Goal: Task Accomplishment & Management: Manage account settings

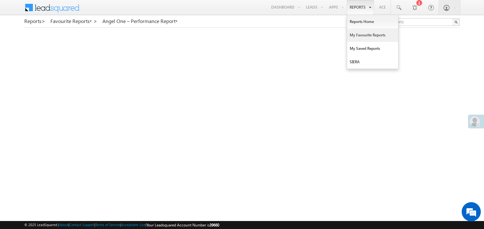
click at [355, 35] on link "My Favourite Reports" at bounding box center [372, 34] width 51 height 13
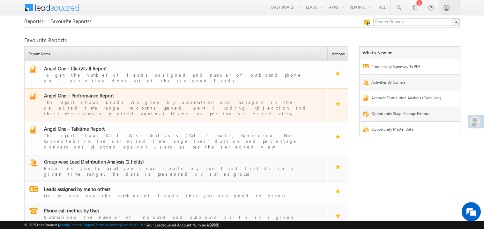
click at [95, 93] on span "Angel One – Performance Report" at bounding box center [79, 95] width 70 height 6
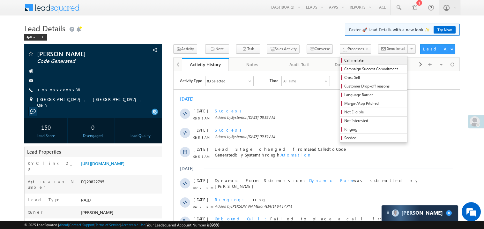
click at [344, 60] on span "Call me later" at bounding box center [374, 60] width 61 height 6
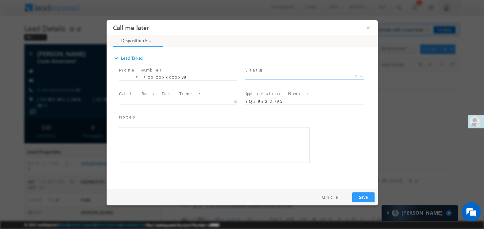
click at [264, 75] on span "X" at bounding box center [304, 76] width 119 height 6
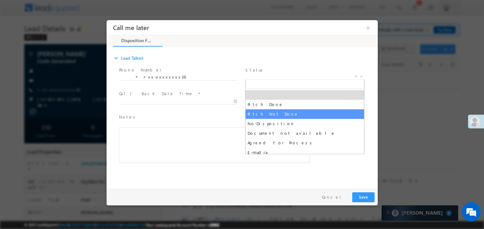
select select "Pitch Not Done"
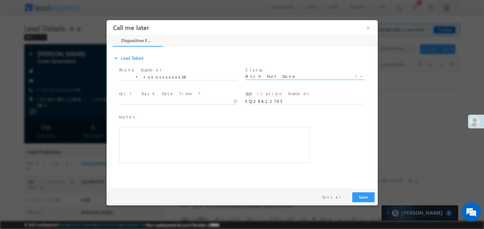
click at [140, 101] on body "Call me later ×" at bounding box center [241, 103] width 271 height 166
type input "10/05/25 10:24 AM"
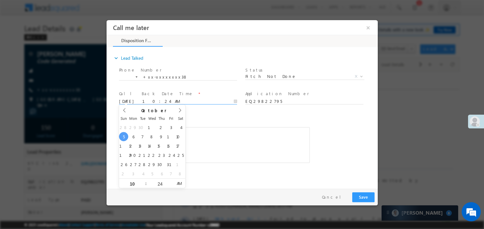
click at [257, 143] on div "Rich Text Editor, 40788eee-0fb2-11ec-a811-0adc8a9d82c2__tab1__section1__Notes__…" at bounding box center [214, 145] width 191 height 36
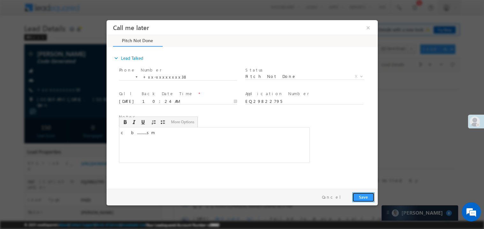
click at [371, 200] on button "Save" at bounding box center [363, 197] width 22 height 10
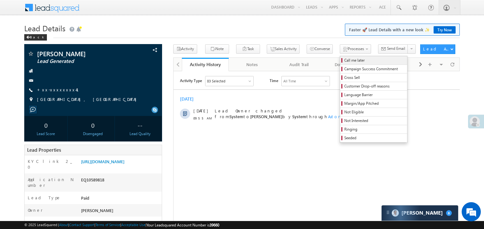
click at [344, 61] on span "Call me later" at bounding box center [374, 60] width 61 height 6
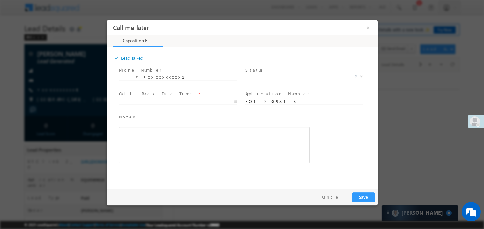
click at [262, 71] on span "Status *" at bounding box center [304, 69] width 118 height 7
click at [260, 74] on span "X" at bounding box center [304, 76] width 119 height 6
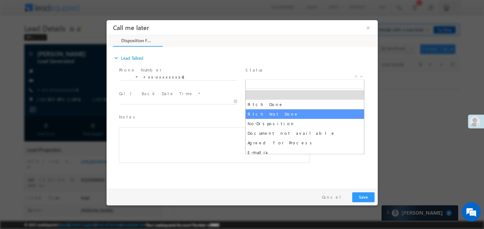
select select "Pitch Not Done"
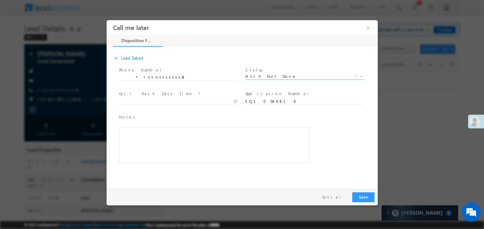
click at [142, 95] on label "Call Back Date Time" at bounding box center [156, 93] width 74 height 6
click at [140, 100] on body "Call me later ×" at bounding box center [241, 103] width 271 height 166
type input "10/05/25 10:25 AM"
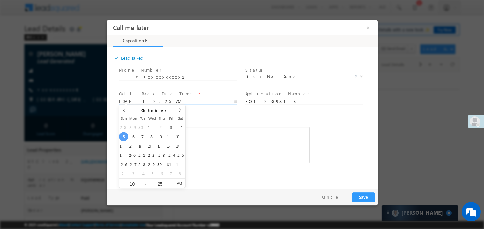
click at [221, 126] on div "Notes * Editor toolbars Basic Styles Bold Italic Underline Paragraph Insert/Rem…" at bounding box center [214, 137] width 191 height 49
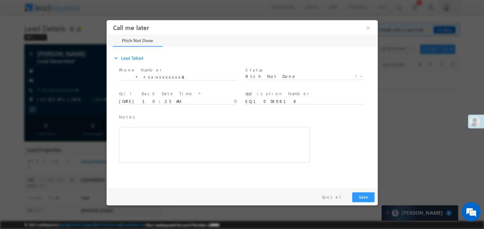
click at [205, 140] on div "Rich Text Editor, 40788eee-0fb2-11ec-a811-0adc8a9d82c2__tab1__section1__Notes__…" at bounding box center [214, 145] width 191 height 36
click at [357, 198] on button "Save" at bounding box center [363, 197] width 22 height 10
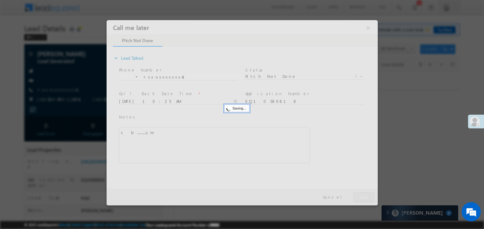
click at [357, 198] on div at bounding box center [241, 112] width 271 height 185
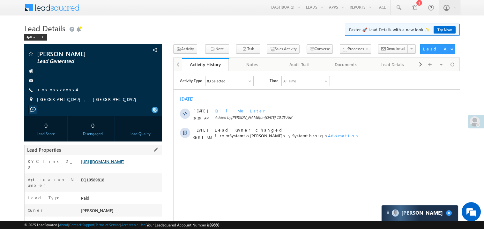
click at [107, 164] on link "https://angelbroking1-pk3em7sa.customui-test.leadsquared.com?leadId=2c0ac5c2-fa…" at bounding box center [102, 161] width 43 height 5
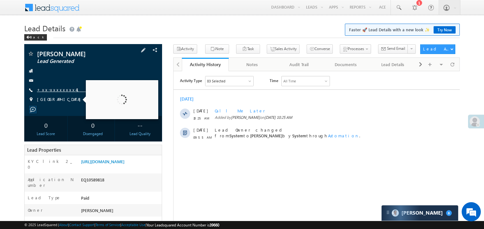
click at [53, 92] on link "+xx-xxxxxxxx41" at bounding box center [61, 89] width 49 height 5
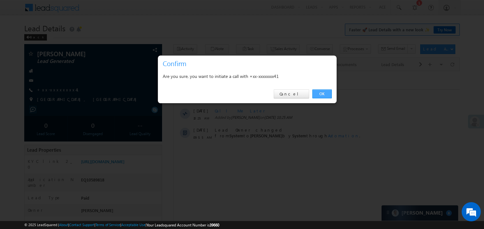
click at [324, 93] on link "OK" at bounding box center [321, 93] width 19 height 9
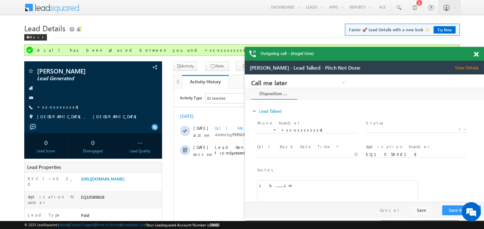
click at [477, 52] on span at bounding box center [476, 54] width 5 height 5
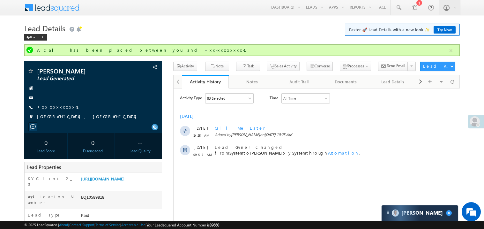
click at [213, 26] on h1 "Lead Details Faster 🚀 Lead Details with a new look ✨ Try Now" at bounding box center [242, 27] width 436 height 12
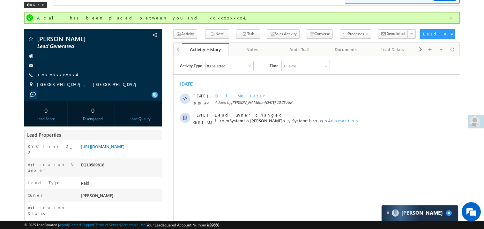
scroll to position [12, 0]
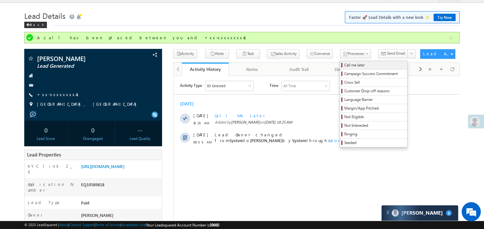
click at [344, 63] on span "Call me later" at bounding box center [374, 65] width 61 height 6
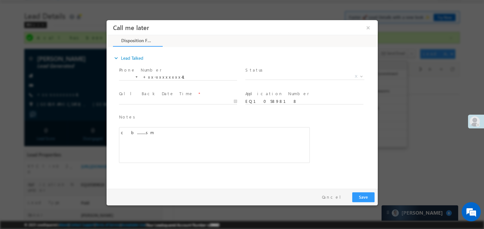
scroll to position [0, 0]
click at [263, 77] on span "X" at bounding box center [304, 76] width 119 height 6
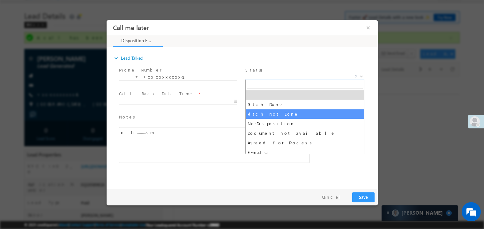
select select "Pitch Not Done"
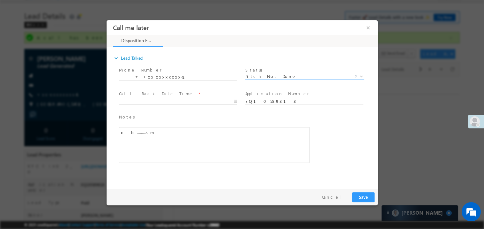
click at [151, 99] on body "Call me later ×" at bounding box center [241, 103] width 271 height 166
type input "10/05/25 11:04 AM"
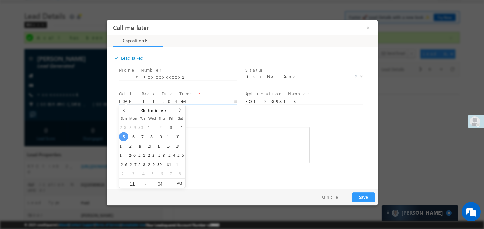
click at [244, 145] on div "c b.........sm" at bounding box center [214, 145] width 191 height 36
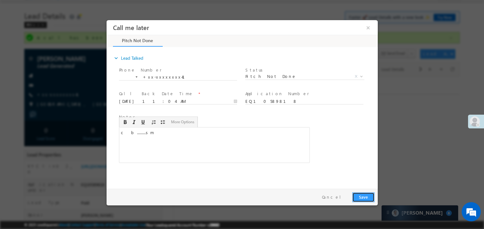
click at [364, 195] on button "Save" at bounding box center [363, 197] width 22 height 10
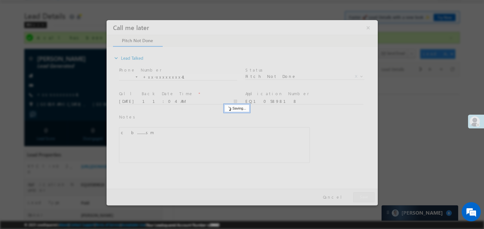
click at [364, 195] on div at bounding box center [241, 112] width 271 height 185
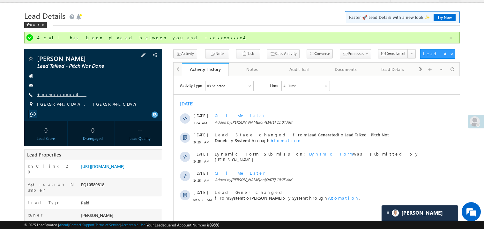
click at [57, 95] on link "+xx-xxxxxxxx41" at bounding box center [61, 94] width 49 height 5
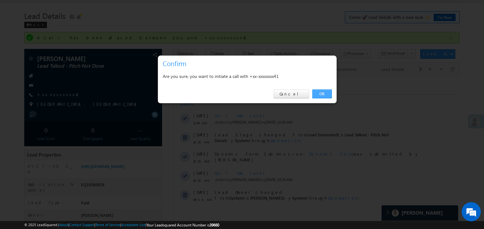
click at [326, 95] on link "OK" at bounding box center [321, 93] width 19 height 9
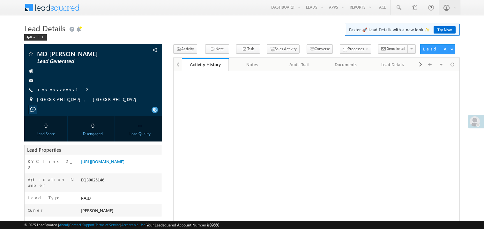
click at [54, 89] on link "+xx-xxxxxxxx12" at bounding box center [63, 89] width 53 height 5
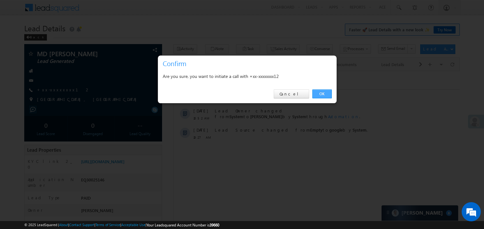
click at [324, 93] on link "OK" at bounding box center [321, 93] width 19 height 9
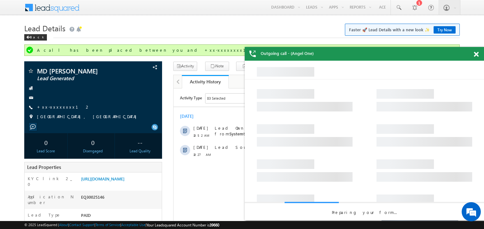
click at [478, 52] on span at bounding box center [476, 54] width 5 height 5
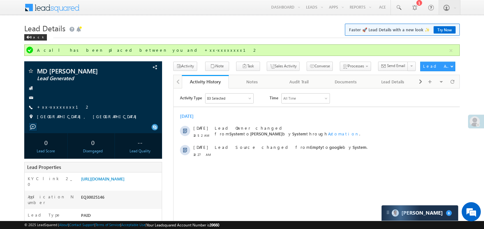
click at [277, 120] on div "Today 05 Oct 10:52 AM Lead Owner changed from System to Madhavi Sumit by System…" at bounding box center [316, 135] width 286 height 50
click at [114, 181] on link "https://angelbroking1-pk3em7sa.customui-test.leadsquared.com?leadId=9825bfec-4e…" at bounding box center [102, 178] width 43 height 5
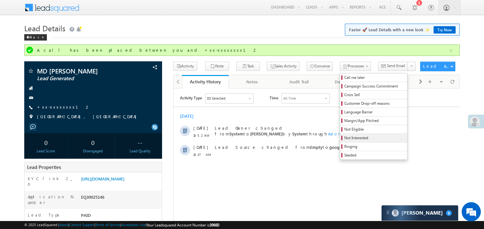
click at [350, 137] on span "Not Interested" at bounding box center [374, 138] width 61 height 6
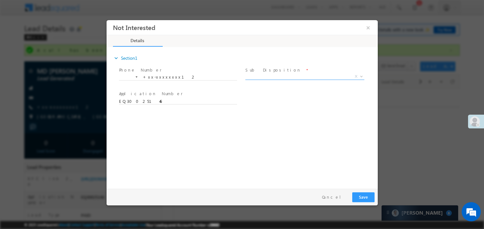
click at [266, 77] on span "X" at bounding box center [304, 76] width 119 height 6
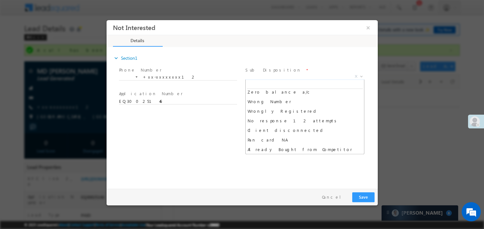
scroll to position [60, 0]
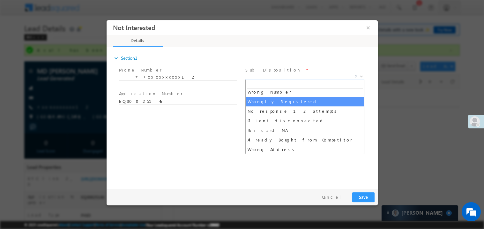
select select "Wrongly Registered"
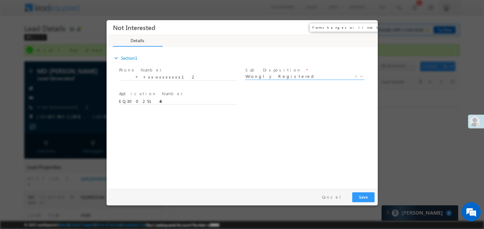
click at [367, 26] on button "×" at bounding box center [368, 27] width 11 height 12
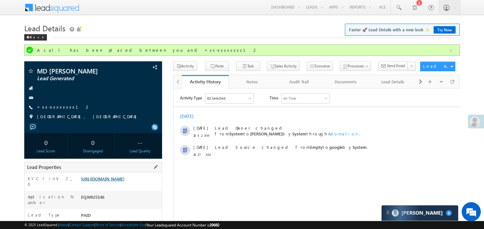
click at [121, 181] on link "https://angelbroking1-pk3em7sa.customui-test.leadsquared.com?leadId=9825bfec-4e…" at bounding box center [102, 178] width 43 height 5
click at [62, 107] on link "+xx-xxxxxxxx12" at bounding box center [63, 106] width 53 height 5
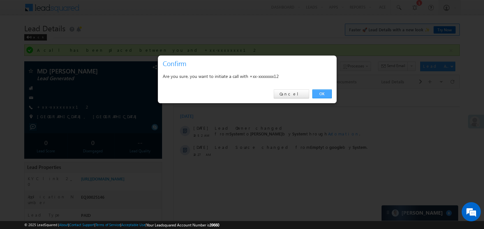
click at [323, 95] on link "OK" at bounding box center [321, 93] width 19 height 9
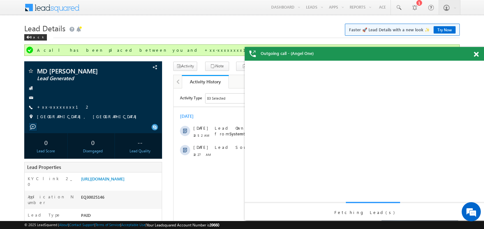
scroll to position [0, 0]
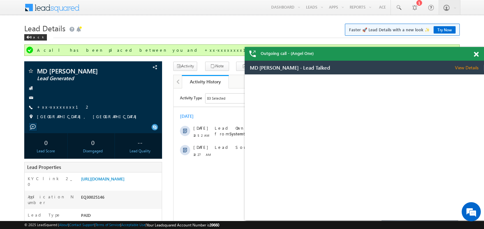
click at [476, 52] on span at bounding box center [476, 54] width 5 height 5
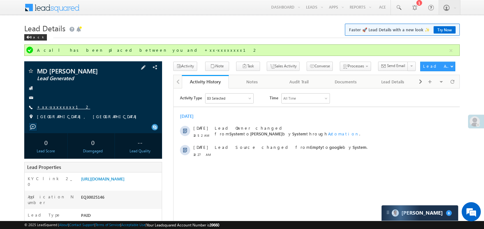
click at [56, 109] on link "+xx-xxxxxxxx12" at bounding box center [63, 106] width 53 height 5
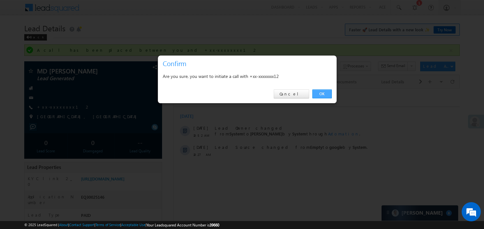
click at [321, 95] on link "OK" at bounding box center [321, 93] width 19 height 9
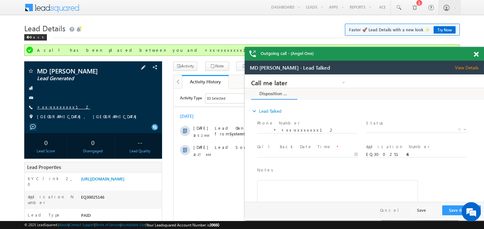
click at [60, 106] on link "+xx-xxxxxxxx12" at bounding box center [63, 106] width 53 height 5
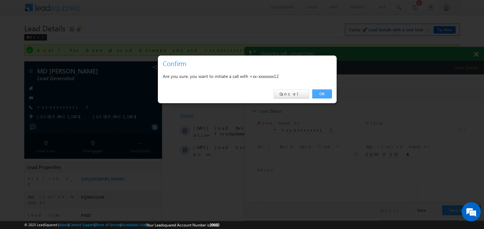
click at [324, 90] on link "OK" at bounding box center [321, 93] width 19 height 9
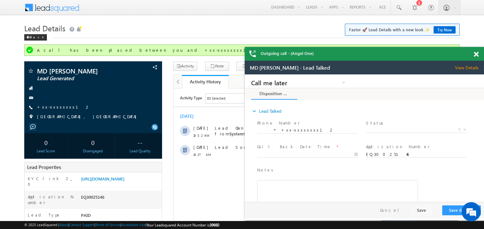
click at [478, 52] on span at bounding box center [476, 54] width 5 height 5
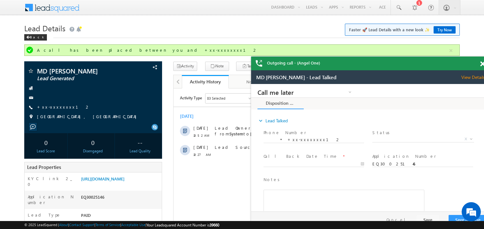
drag, startPoint x: 341, startPoint y: 63, endPoint x: 328, endPoint y: 65, distance: 12.6
click at [328, 65] on div "Outgoing call - (Angel One)" at bounding box center [370, 63] width 239 height 14
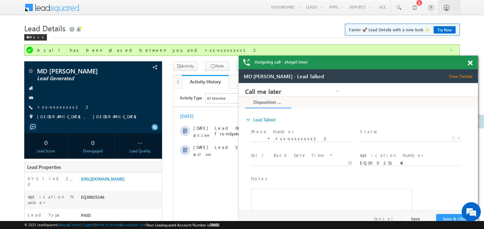
click at [472, 62] on span at bounding box center [470, 62] width 5 height 5
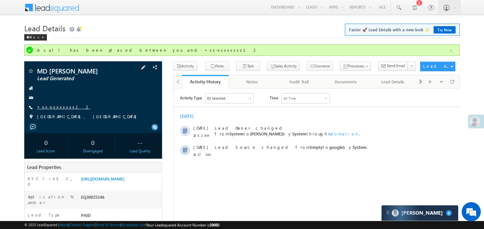
click at [53, 108] on link "+xx-xxxxxxxx12" at bounding box center [63, 106] width 53 height 5
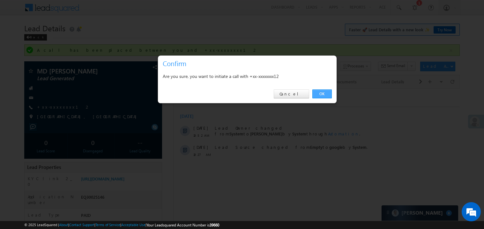
click at [318, 92] on link "OK" at bounding box center [321, 93] width 19 height 9
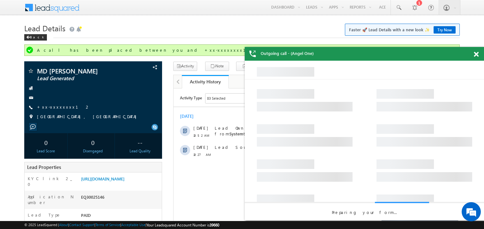
click at [478, 53] on span at bounding box center [476, 54] width 5 height 5
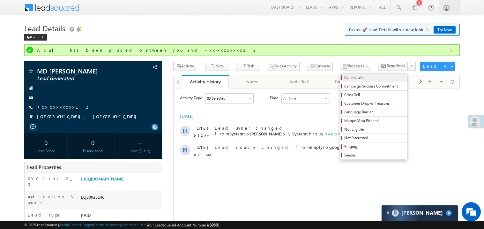
click at [344, 77] on span "Call me later" at bounding box center [374, 78] width 61 height 6
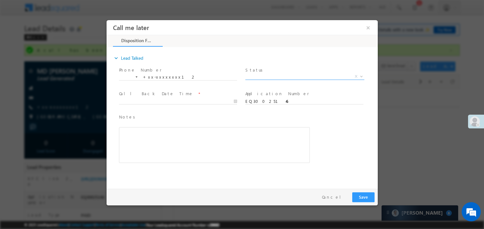
click at [270, 75] on span "X" at bounding box center [304, 76] width 119 height 6
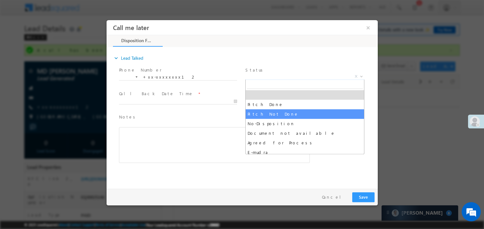
select select "Pitch Not Done"
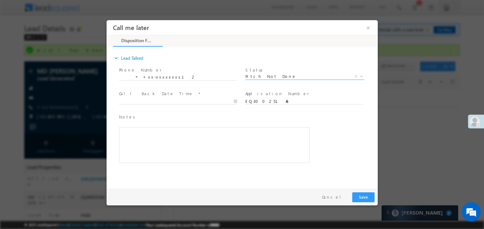
click at [154, 97] on div at bounding box center [181, 101] width 124 height 8
click at [147, 104] on span at bounding box center [178, 107] width 118 height 7
click at [159, 101] on body "Call me later ×" at bounding box center [241, 103] width 271 height 166
type input "10/05/25 11:26 AM"
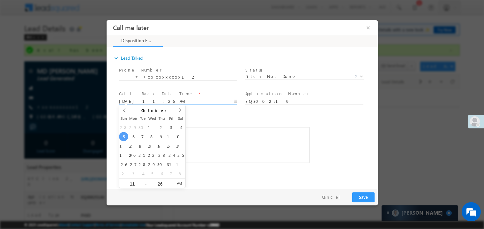
click at [246, 150] on div "Rich Text Editor, 40788eee-0fb2-11ec-a811-0adc8a9d82c2__tab1__section1__Notes__…" at bounding box center [214, 145] width 191 height 36
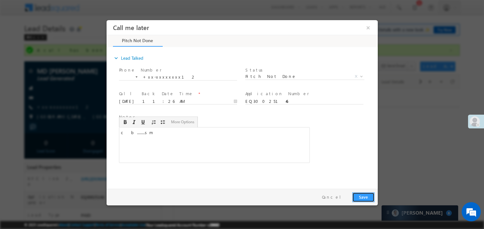
click at [367, 199] on button "Save" at bounding box center [363, 197] width 22 height 10
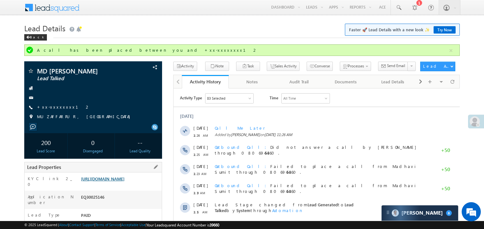
click at [110, 181] on link "https://angelbroking1-pk3em7sa.customui-test.leadsquared.com?leadId=9825bfec-4e…" at bounding box center [102, 178] width 43 height 5
click at [55, 107] on link "+xx-xxxxxxxx12" at bounding box center [63, 106] width 53 height 5
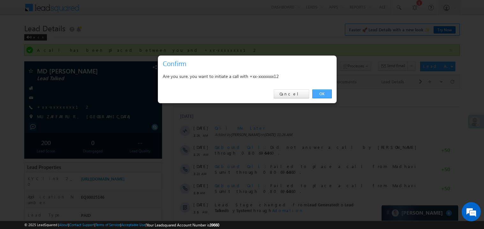
click at [321, 95] on link "OK" at bounding box center [321, 93] width 19 height 9
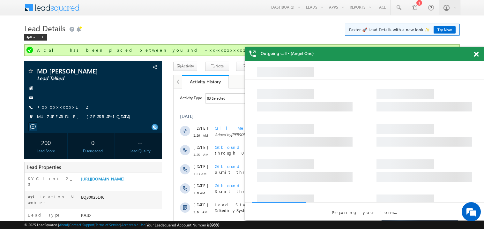
click at [477, 54] on span at bounding box center [476, 54] width 5 height 5
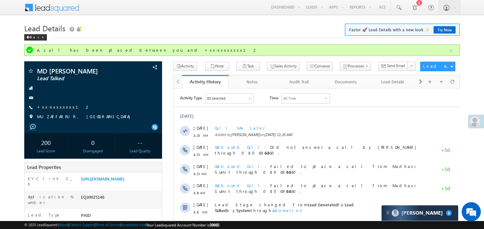
click at [443, 31] on link "Try Now" at bounding box center [445, 29] width 22 height 7
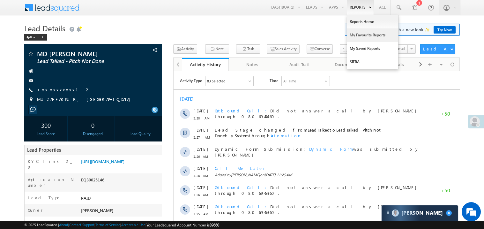
click at [357, 34] on link "My Favourite Reports" at bounding box center [372, 34] width 51 height 13
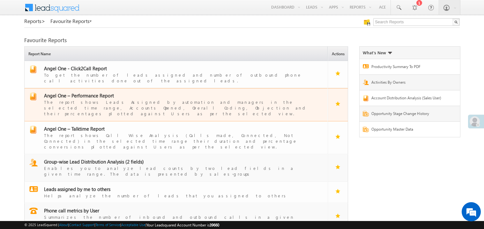
click at [86, 92] on span "Angel One – Performance Report" at bounding box center [79, 95] width 70 height 6
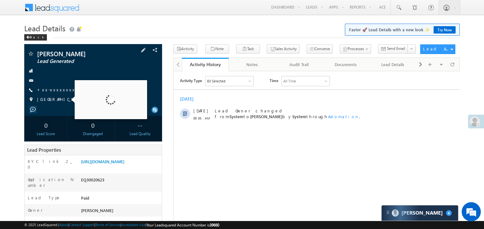
click at [60, 94] on div "DHARAMDEV JHA Lead Generated +xx-xxxxxxxx67" at bounding box center [93, 78] width 132 height 56
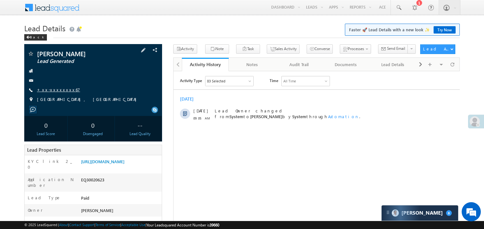
click at [61, 91] on link "+xx-xxxxxxxx67" at bounding box center [58, 89] width 43 height 5
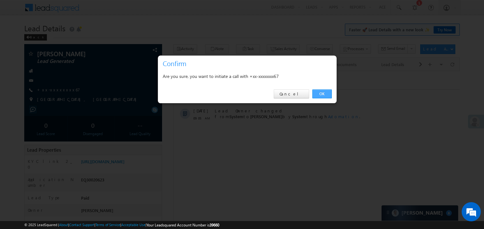
click at [319, 91] on link "OK" at bounding box center [321, 93] width 19 height 9
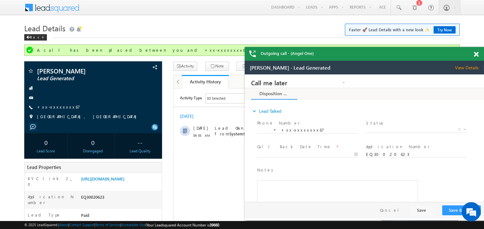
click at [477, 53] on span at bounding box center [476, 54] width 5 height 5
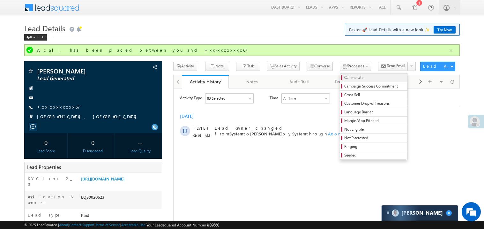
click at [344, 79] on span "Call me later" at bounding box center [374, 78] width 61 height 6
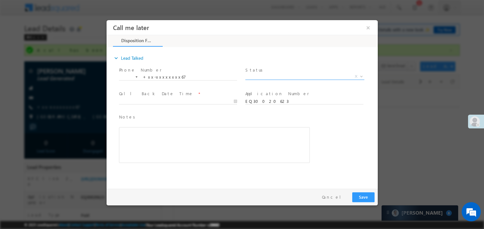
click at [258, 78] on span "X" at bounding box center [304, 76] width 119 height 6
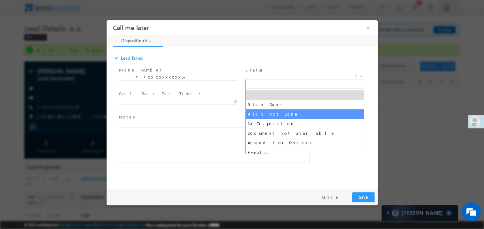
select select "Pitch Not Done"
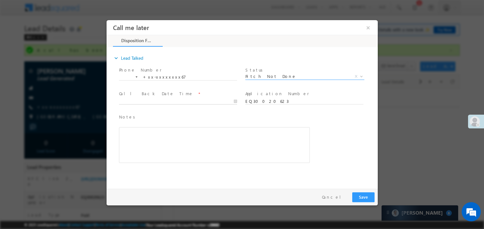
click at [169, 103] on body "Call me later ×" at bounding box center [241, 103] width 271 height 166
type input "10/05/25 11:35 AM"
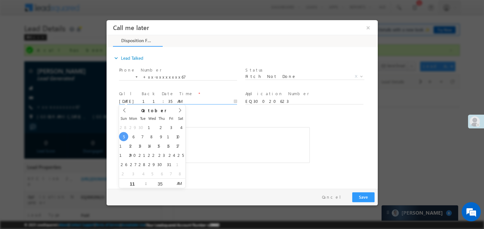
click at [226, 138] on div "Rich Text Editor, 40788eee-0fb2-11ec-a811-0adc8a9d82c2__tab1__section1__Notes__…" at bounding box center [214, 145] width 191 height 36
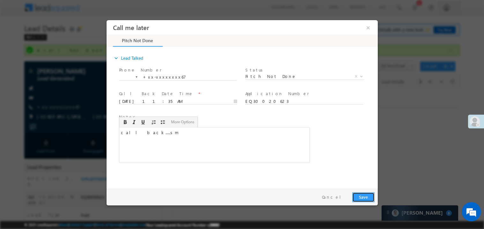
click at [361, 195] on button "Save" at bounding box center [363, 197] width 22 height 10
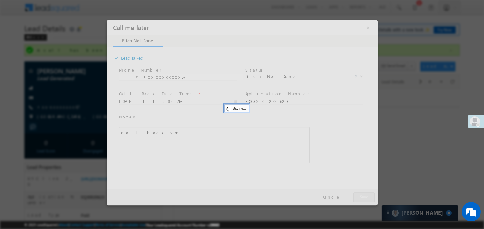
click at [361, 195] on div at bounding box center [241, 112] width 271 height 185
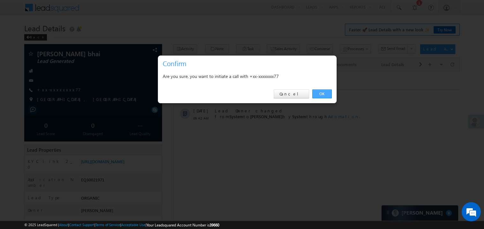
click at [325, 93] on link "OK" at bounding box center [321, 93] width 19 height 9
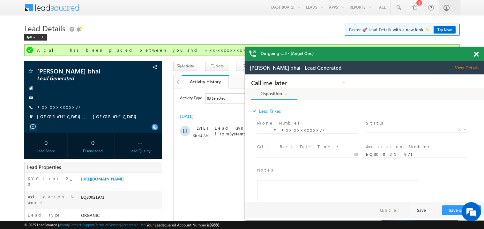
click at [477, 52] on span at bounding box center [476, 54] width 5 height 5
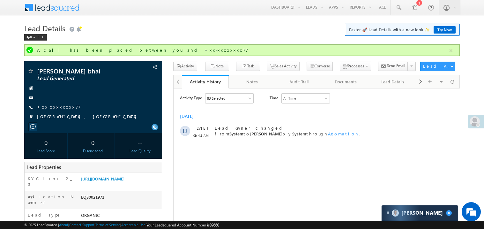
click at [192, 26] on h1 "Lead Details Faster 🚀 Lead Details with a new look ✨ Try Now" at bounding box center [242, 27] width 436 height 12
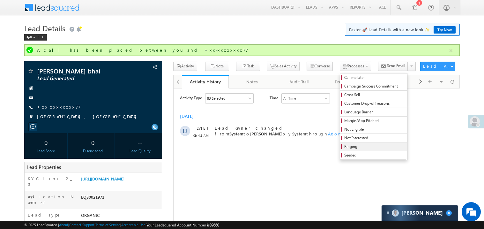
click at [357, 147] on span "Ringing" at bounding box center [374, 147] width 61 height 6
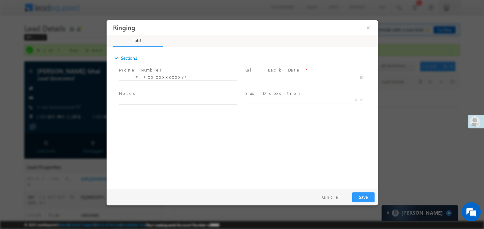
click at [264, 78] on body "Ringing ×" at bounding box center [241, 103] width 271 height 166
type input "[DATE] 11:36 AM"
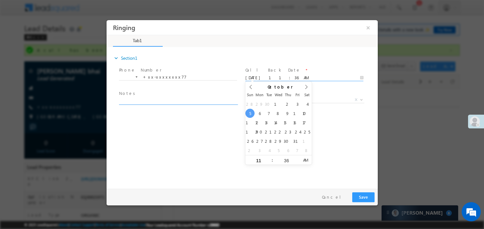
click at [151, 101] on textarea at bounding box center [178, 100] width 118 height 7
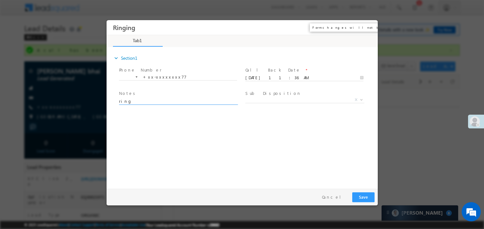
type textarea "ring"
click at [368, 25] on button "×" at bounding box center [368, 27] width 11 height 12
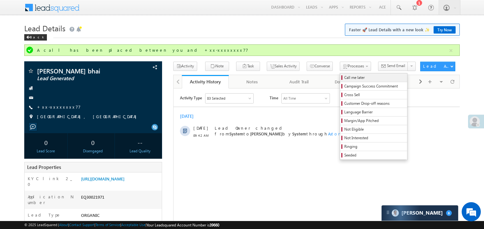
click at [344, 78] on span "Call me later" at bounding box center [374, 78] width 61 height 6
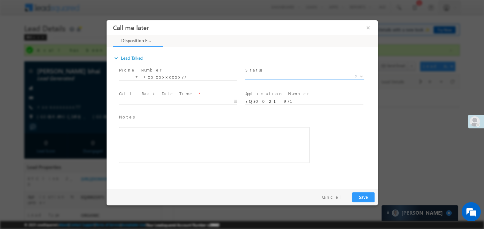
click at [262, 75] on span "X" at bounding box center [304, 76] width 119 height 6
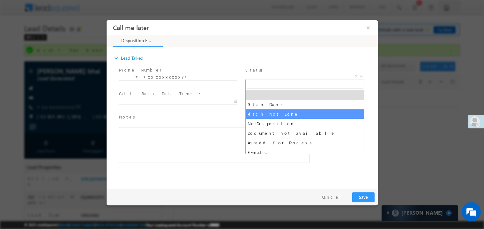
select select "Pitch Not Done"
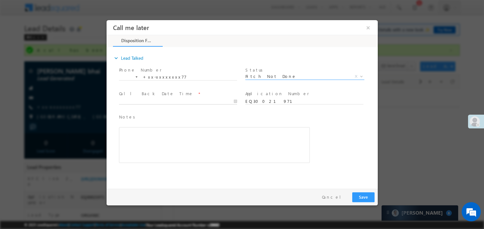
click at [138, 103] on body "Call me later ×" at bounding box center [241, 103] width 271 height 166
type input "[DATE] 11:37 AM"
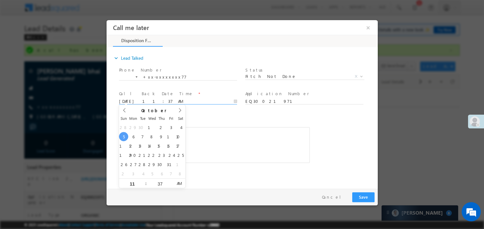
click at [237, 143] on div "Rich Text Editor, 40788eee-0fb2-11ec-a811-0adc8a9d82c2__tab1__section1__Notes__…" at bounding box center [214, 145] width 191 height 36
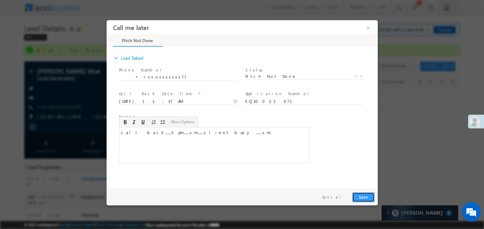
click at [370, 195] on button "Save" at bounding box center [363, 197] width 22 height 10
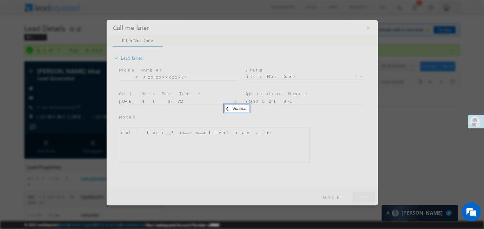
click at [370, 195] on div at bounding box center [241, 112] width 271 height 185
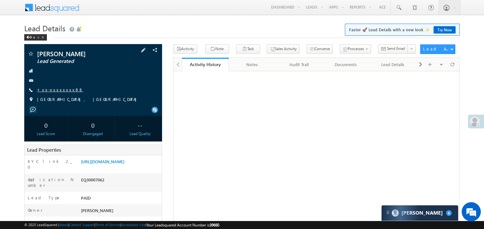
click at [56, 90] on link "+xx-xxxxxxxx88" at bounding box center [60, 89] width 46 height 5
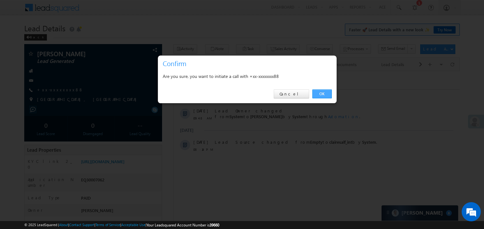
click at [323, 96] on link "OK" at bounding box center [321, 93] width 19 height 9
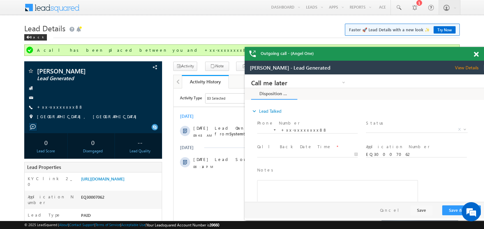
click at [476, 52] on span at bounding box center [476, 54] width 5 height 5
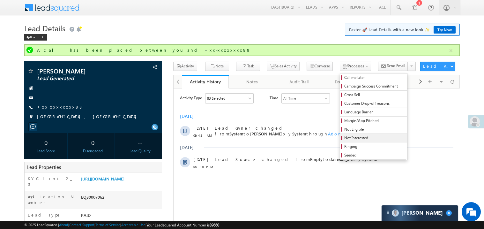
click at [344, 138] on span "Not Interested" at bounding box center [374, 138] width 61 height 6
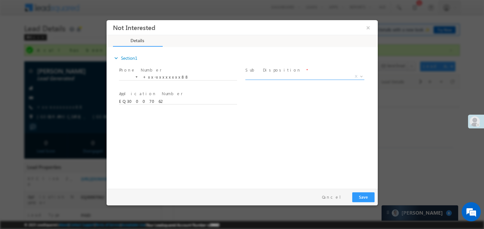
click at [267, 74] on span "X" at bounding box center [304, 76] width 119 height 6
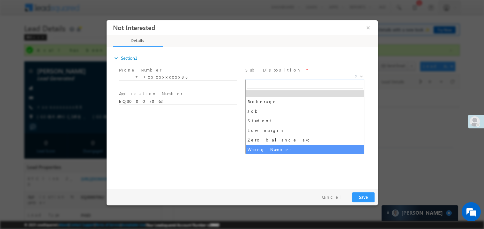
scroll to position [12, 0]
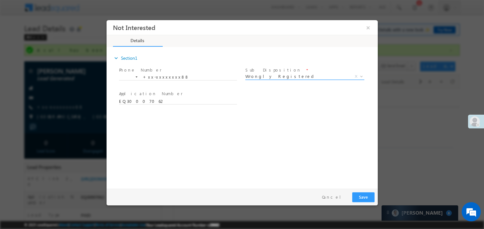
click at [263, 76] on span "Wrongly Registered" at bounding box center [297, 76] width 104 height 6
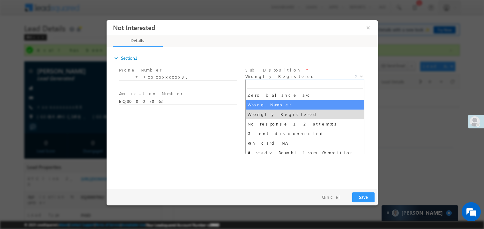
select select "Wrong Number"
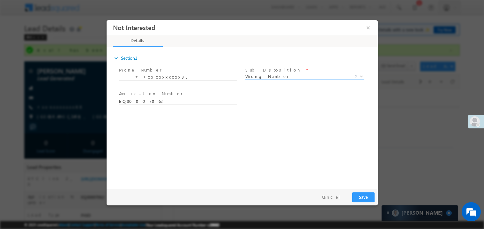
click at [378, 193] on div at bounding box center [242, 114] width 484 height 229
click at [357, 200] on button "Save" at bounding box center [363, 197] width 22 height 10
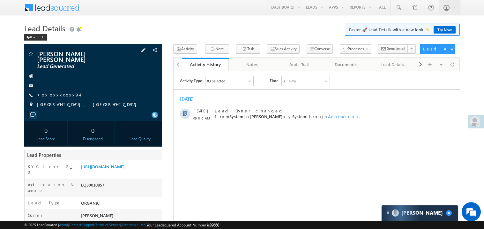
click at [52, 92] on link "+xx-xxxxxxxx94" at bounding box center [58, 94] width 43 height 5
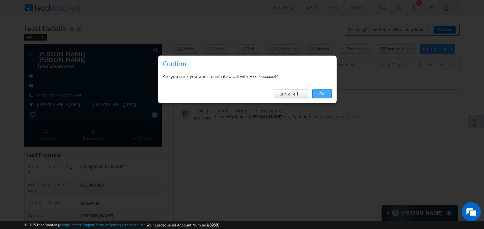
click at [328, 92] on link "OK" at bounding box center [321, 93] width 19 height 9
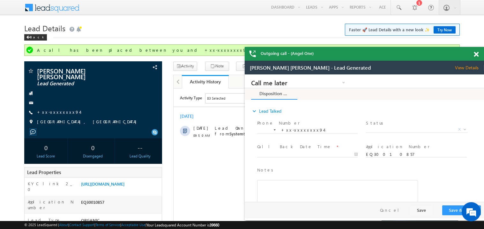
click at [475, 52] on span at bounding box center [476, 54] width 5 height 5
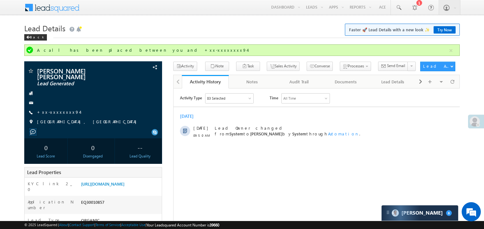
click at [284, 29] on h1 "Lead Details Faster 🚀 Lead Details with a new look ✨ Try Now" at bounding box center [242, 27] width 436 height 12
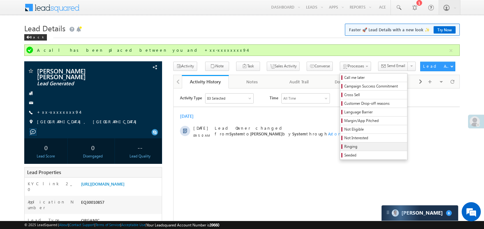
click at [358, 146] on span "Ringing" at bounding box center [374, 147] width 61 height 6
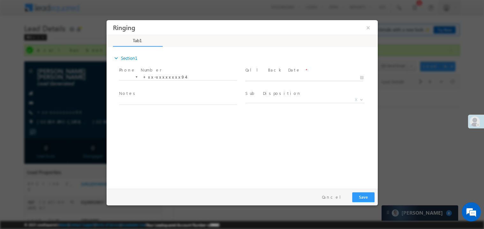
click at [264, 78] on body "Ringing ×" at bounding box center [241, 103] width 271 height 166
type input "10/05/25 11:40 AM"
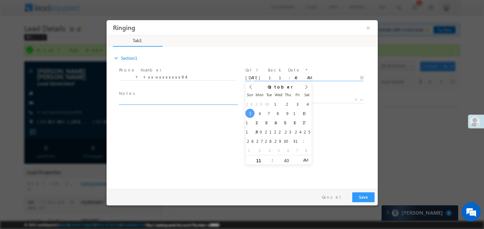
click at [141, 97] on textarea at bounding box center [178, 100] width 118 height 7
type textarea "ring"
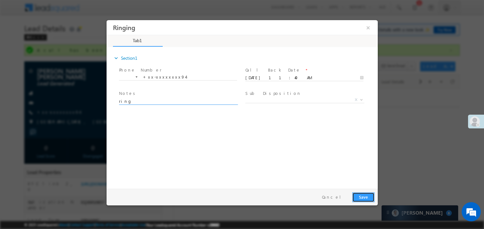
click at [365, 196] on button "Save" at bounding box center [363, 197] width 22 height 10
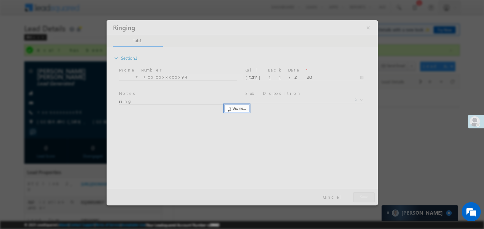
click at [365, 196] on div at bounding box center [241, 112] width 271 height 185
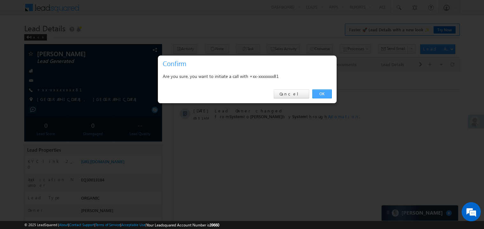
click at [320, 94] on link "OK" at bounding box center [321, 93] width 19 height 9
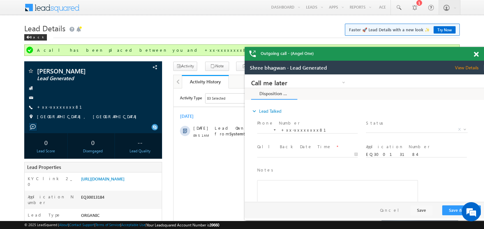
click at [477, 54] on span at bounding box center [476, 54] width 5 height 5
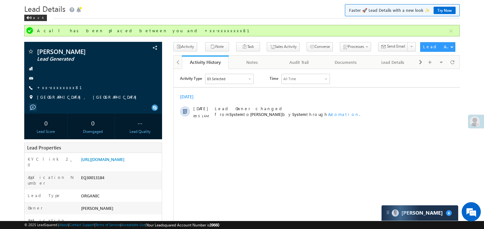
scroll to position [12, 0]
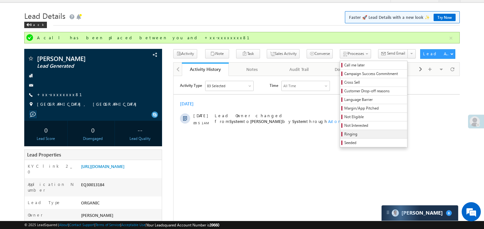
click at [361, 135] on span "Ringing" at bounding box center [374, 134] width 61 height 6
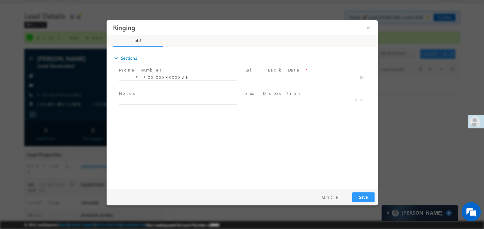
scroll to position [0, 0]
click at [263, 77] on body "Ringing ×" at bounding box center [241, 103] width 271 height 166
type input "10/05/25 11:42 AM"
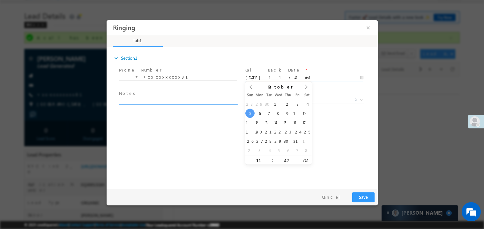
click at [155, 102] on textarea at bounding box center [178, 100] width 118 height 7
type textarea "ring"
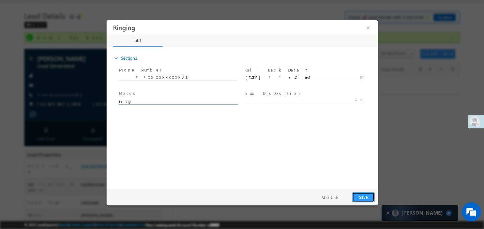
click at [363, 200] on button "Save" at bounding box center [363, 197] width 22 height 10
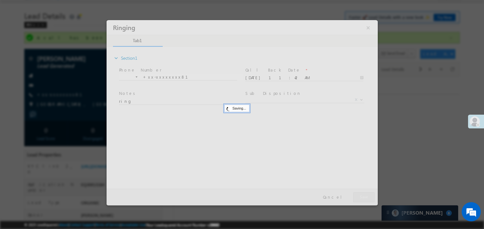
click at [363, 200] on div at bounding box center [241, 112] width 271 height 185
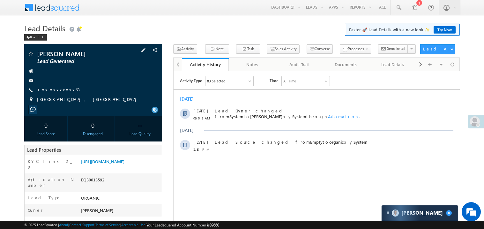
click at [56, 91] on link "+xx-xxxxxxxx63" at bounding box center [58, 89] width 43 height 5
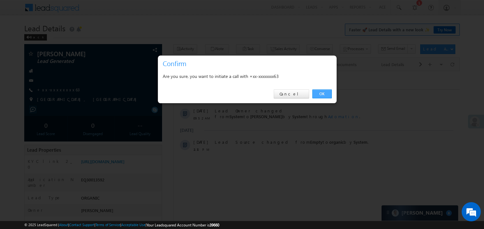
click at [322, 94] on link "OK" at bounding box center [321, 93] width 19 height 9
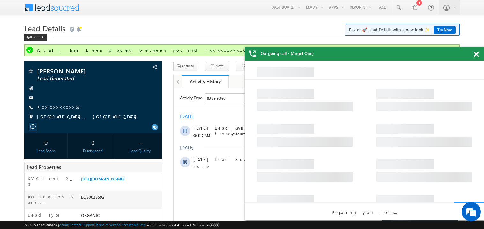
click at [477, 55] on span at bounding box center [476, 54] width 5 height 5
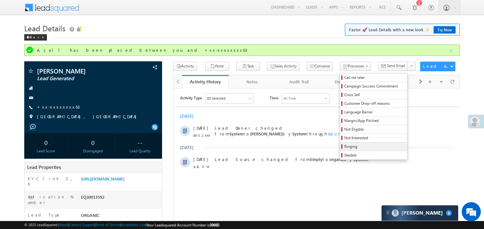
click at [347, 145] on span "Ringing" at bounding box center [374, 147] width 61 height 6
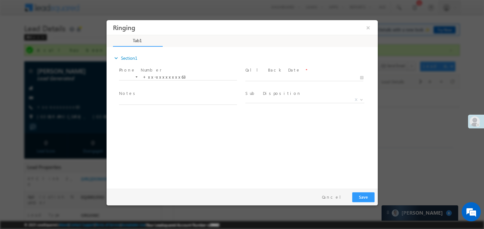
click at [261, 73] on div at bounding box center [307, 77] width 124 height 8
click at [282, 79] on body "Ringing ×" at bounding box center [241, 103] width 271 height 166
type input "10/05/25 11:43 AM"
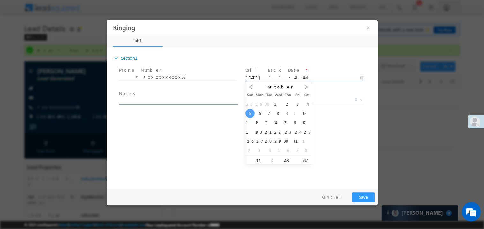
click at [147, 98] on textarea at bounding box center [178, 100] width 118 height 7
type textarea "ring"
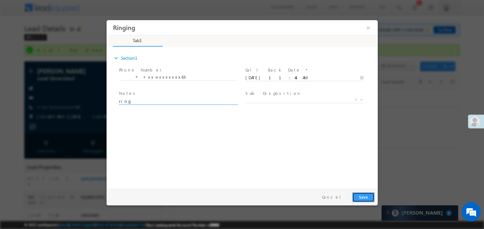
click at [360, 192] on button "Save" at bounding box center [363, 197] width 22 height 10
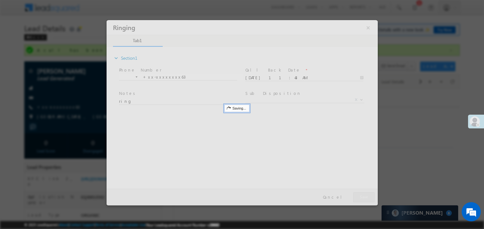
click at [360, 191] on div at bounding box center [241, 112] width 271 height 185
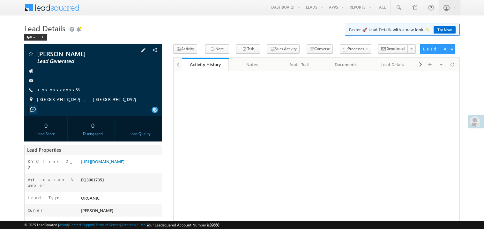
click at [52, 89] on link "+xx-xxxxxxxx56" at bounding box center [58, 89] width 42 height 5
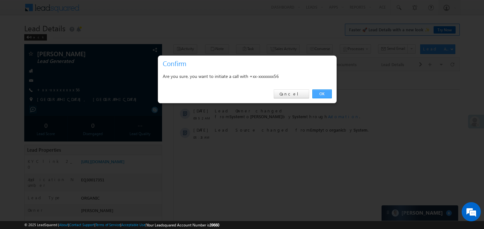
click at [324, 94] on link "OK" at bounding box center [321, 93] width 19 height 9
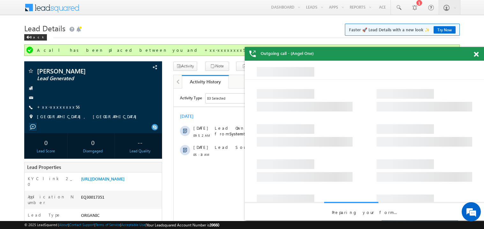
click at [476, 54] on span at bounding box center [476, 54] width 5 height 5
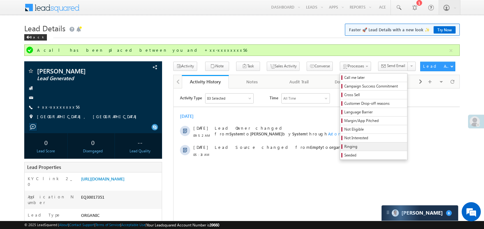
click at [347, 148] on span "Ringing" at bounding box center [374, 147] width 61 height 6
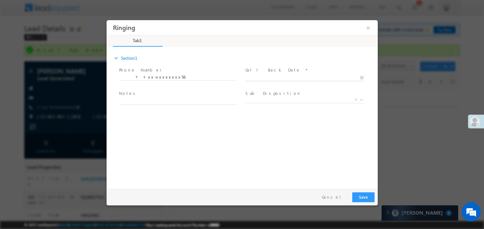
click at [265, 76] on body "Ringing ×" at bounding box center [241, 103] width 271 height 166
type input "[DATE] 11:44 AM"
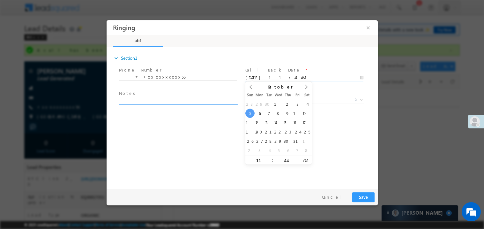
click at [170, 101] on textarea at bounding box center [178, 100] width 118 height 7
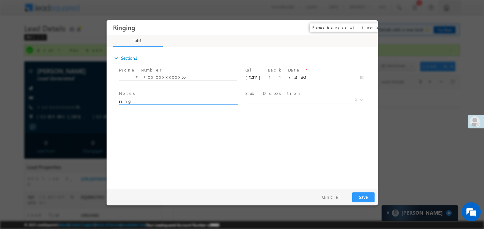
type textarea "ring"
click at [368, 30] on button "×" at bounding box center [368, 27] width 11 height 12
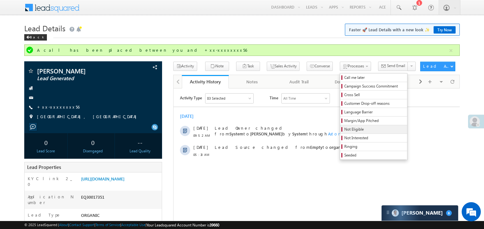
click at [352, 129] on span "Not Eligible" at bounding box center [374, 129] width 61 height 6
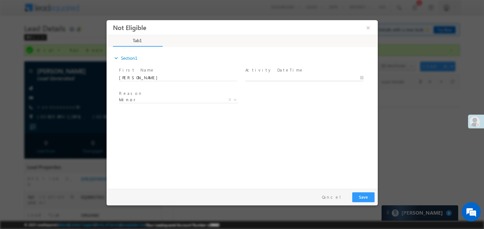
click at [261, 76] on body "Not Eligible ×" at bounding box center [241, 103] width 271 height 166
type input "[DATE] 11:44 AM"
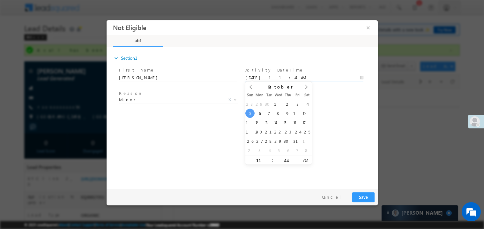
click at [205, 129] on div "expand_more Section1 First Name *" at bounding box center [243, 117] width 268 height 138
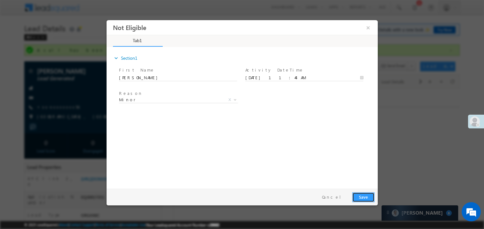
click at [364, 198] on button "Save" at bounding box center [363, 197] width 22 height 10
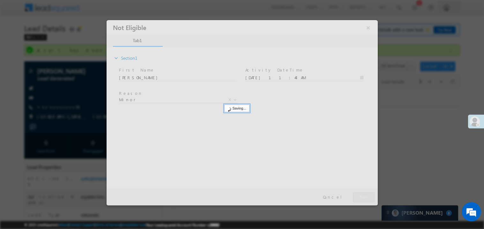
click at [364, 198] on div at bounding box center [241, 112] width 271 height 185
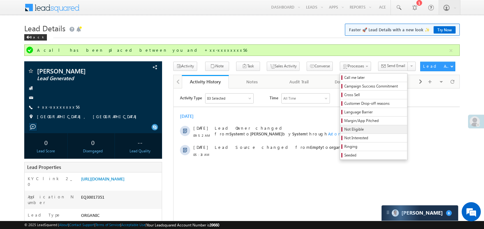
click at [344, 132] on span "Not Eligible" at bounding box center [374, 129] width 61 height 6
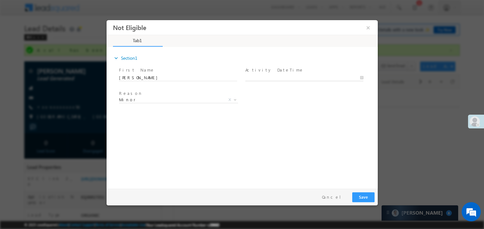
click at [264, 76] on body "Not Eligible ×" at bounding box center [241, 103] width 271 height 166
type input "[DATE] 11:45 AM"
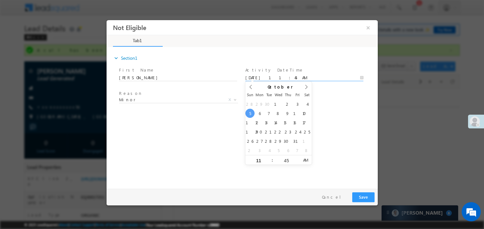
click at [223, 134] on div "expand_more Section1 First Name *" at bounding box center [243, 117] width 268 height 138
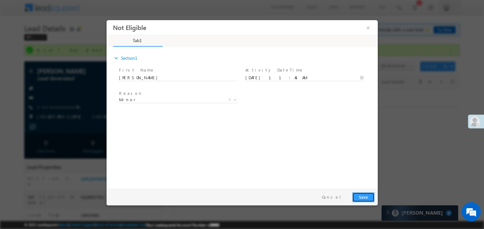
click at [359, 194] on button "Save" at bounding box center [363, 197] width 22 height 10
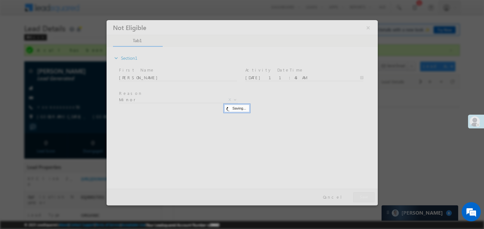
click at [359, 194] on div at bounding box center [241, 112] width 271 height 185
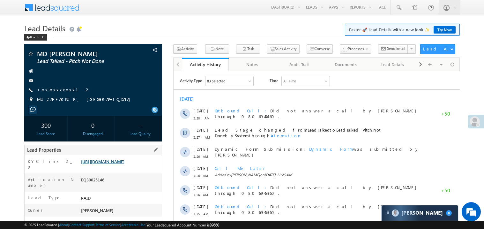
click at [124, 164] on link "[URL][DOMAIN_NAME]" at bounding box center [102, 161] width 43 height 5
